Goal: Navigation & Orientation: Understand site structure

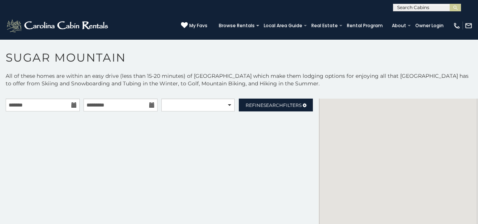
scroll to position [3, 0]
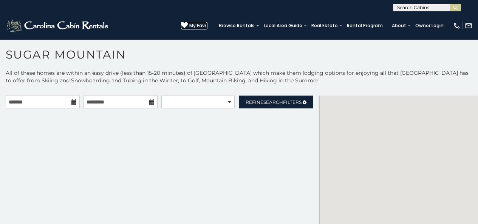
click at [188, 23] on icon at bounding box center [184, 25] width 7 height 7
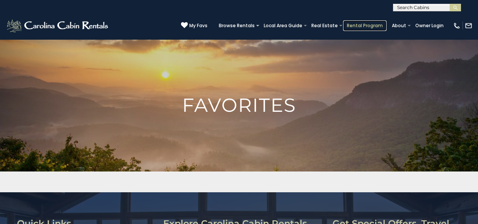
click at [365, 24] on link "Rental Program" at bounding box center [364, 25] width 43 height 11
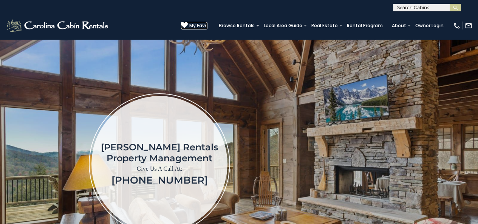
click at [188, 22] on icon at bounding box center [184, 25] width 7 height 7
